Goal: Information Seeking & Learning: Check status

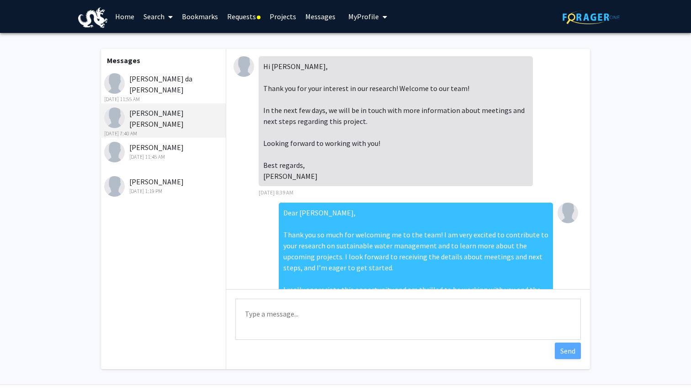
click at [237, 20] on link "Requests" at bounding box center [244, 16] width 42 height 32
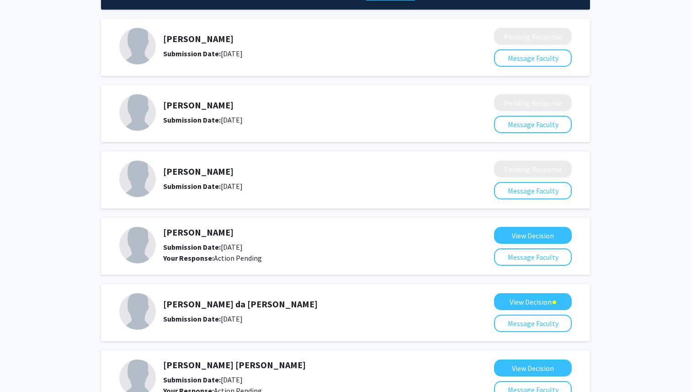
scroll to position [70, 0]
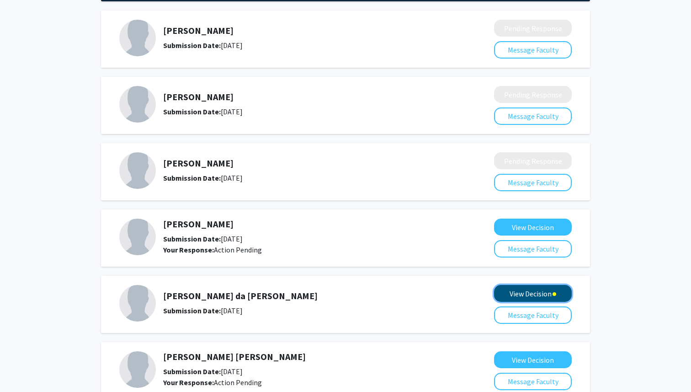
click at [536, 288] on button "View Decision" at bounding box center [533, 293] width 78 height 17
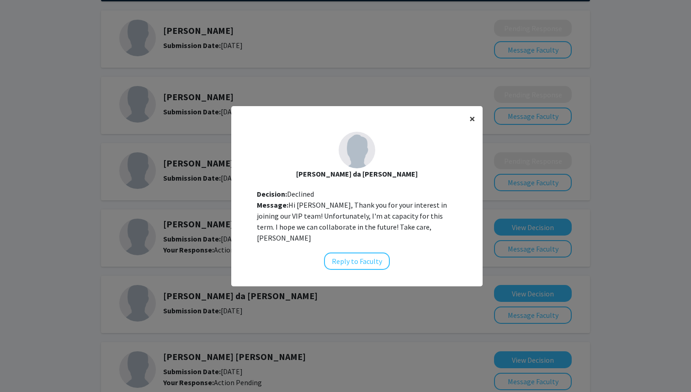
click at [472, 122] on span "×" at bounding box center [472, 118] width 6 height 14
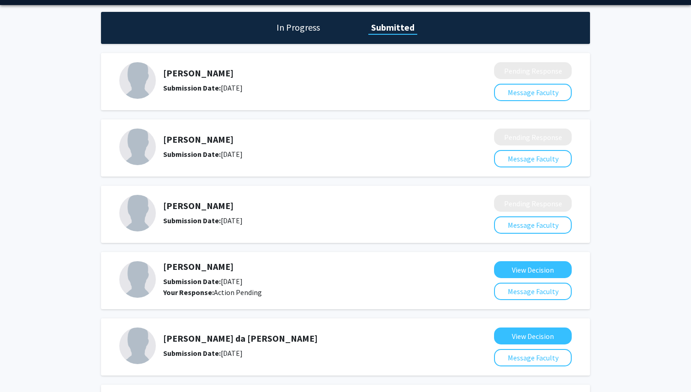
scroll to position [0, 0]
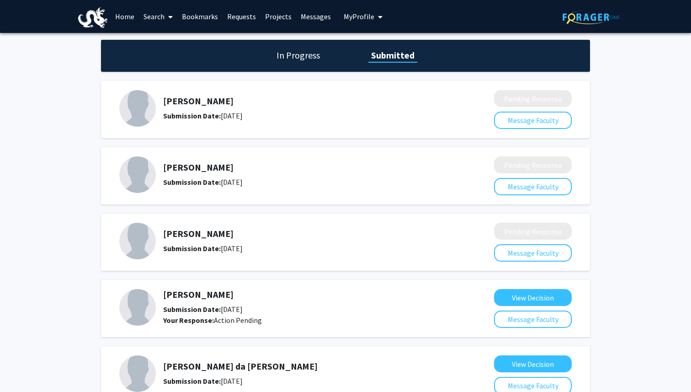
click at [310, 15] on link "Messages" at bounding box center [315, 16] width 39 height 32
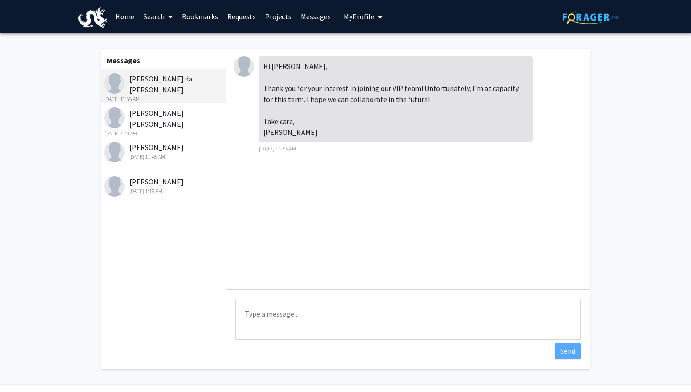
click at [172, 129] on div "[DATE] 7:40 AM" at bounding box center [163, 133] width 119 height 8
